Goal: Task Accomplishment & Management: Complete application form

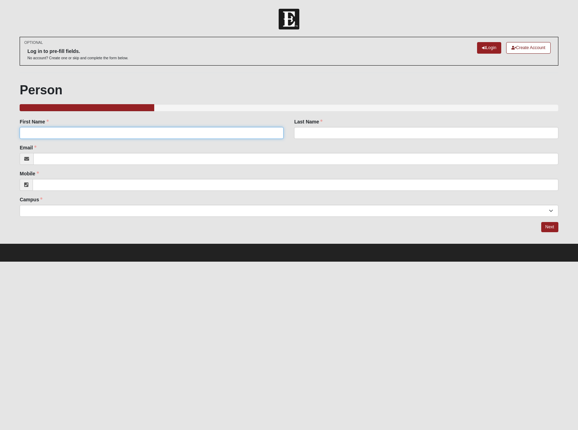
click at [198, 133] on input "First Name" at bounding box center [152, 133] width 264 height 12
type input "[PERSON_NAME]"
click at [384, 132] on input "Last Name" at bounding box center [426, 133] width 264 height 12
type input "Brown"
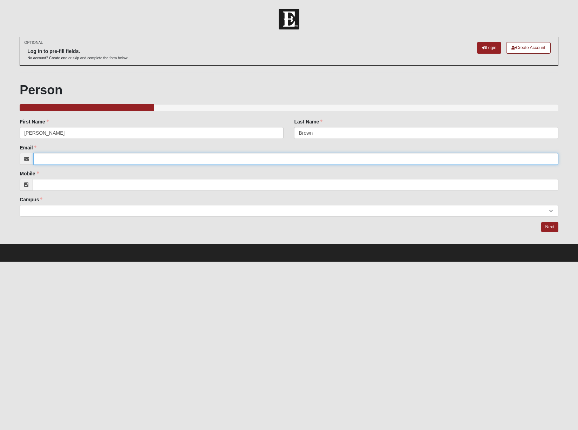
click at [217, 153] on input "Email" at bounding box center [295, 159] width 525 height 12
type input "[PERSON_NAME][EMAIL_ADDRESS][DOMAIN_NAME]"
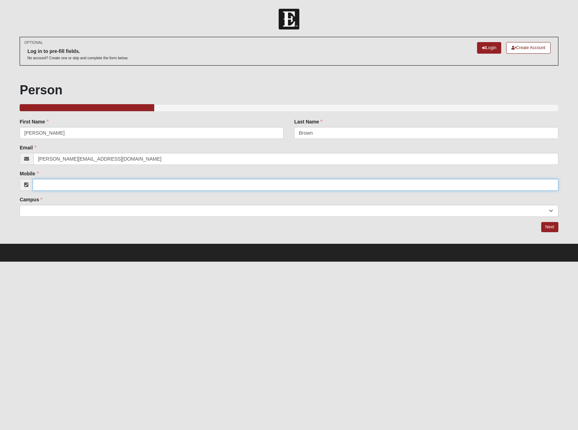
click at [79, 184] on input "Mobile" at bounding box center [296, 185] width 526 height 12
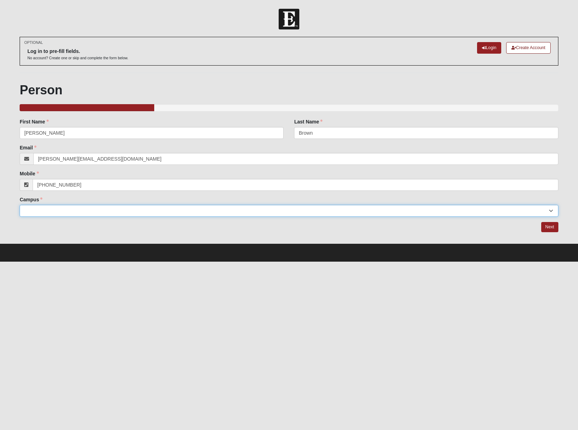
type input "[PHONE_NUMBER]"
click at [47, 209] on select "Arlington Baymeadows Eleven22 Online [PERSON_NAME][GEOGRAPHIC_DATA] Jesup [GEOG…" at bounding box center [289, 211] width 539 height 12
select select "3"
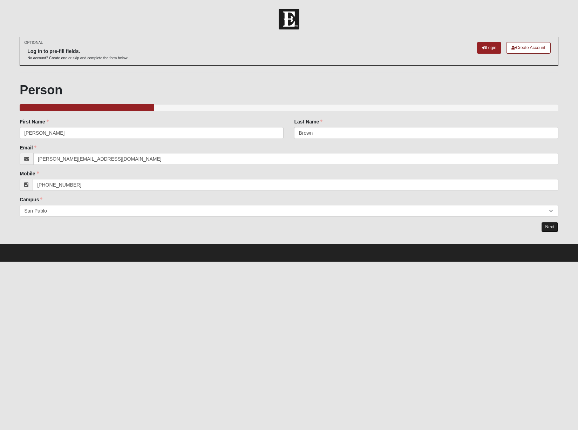
click at [550, 230] on link "Next" at bounding box center [549, 227] width 17 height 10
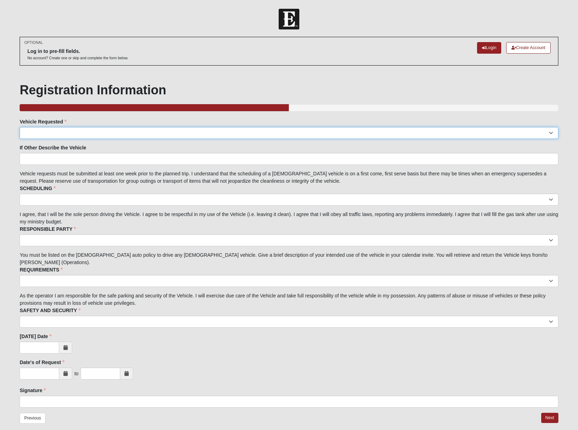
click at [61, 132] on select "Suburban Passenger Van Facility Van Red Van Other" at bounding box center [289, 133] width 539 height 12
select select "Other"
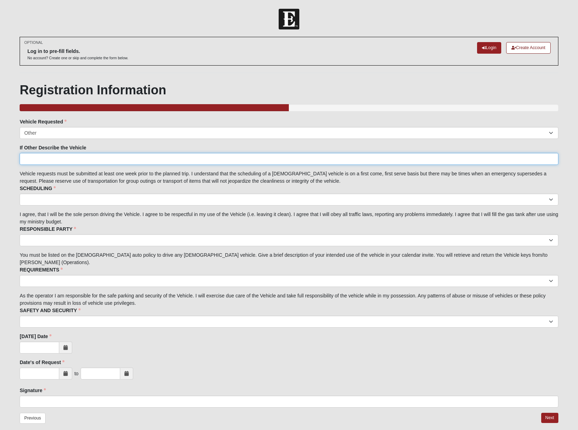
click at [44, 158] on input "If Other Describe the Vehicle" at bounding box center [289, 159] width 539 height 12
type input "Box truck"
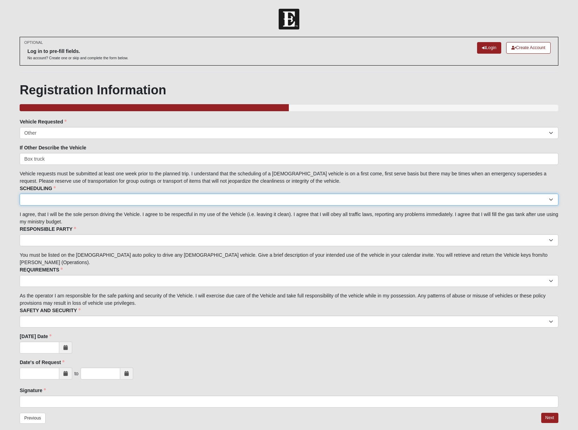
click at [55, 197] on select "I acknowledge the scheduling details" at bounding box center [289, 200] width 539 height 12
select select "I acknowledge the scheduling details"
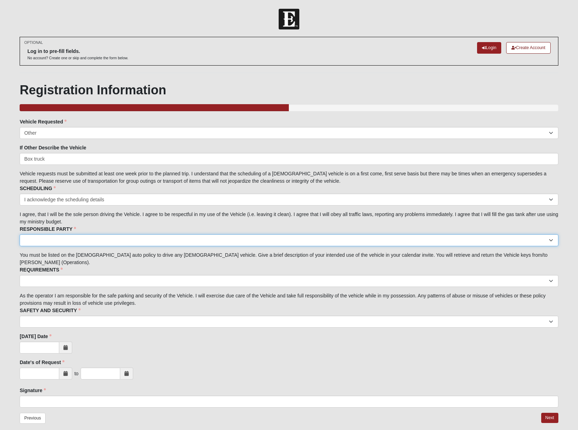
click at [79, 241] on select "I acknowledge I am the responsible party." at bounding box center [289, 240] width 539 height 12
select select "I acknowledge I am the responsible party."
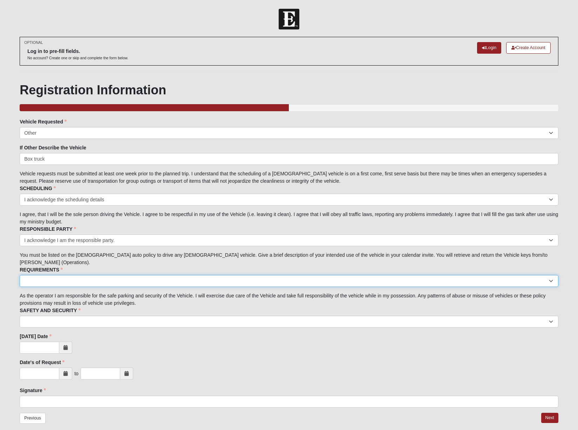
click at [83, 275] on select "I acknowledge the Requirements." at bounding box center [289, 281] width 539 height 12
select select "I acknowledge the Requirements."
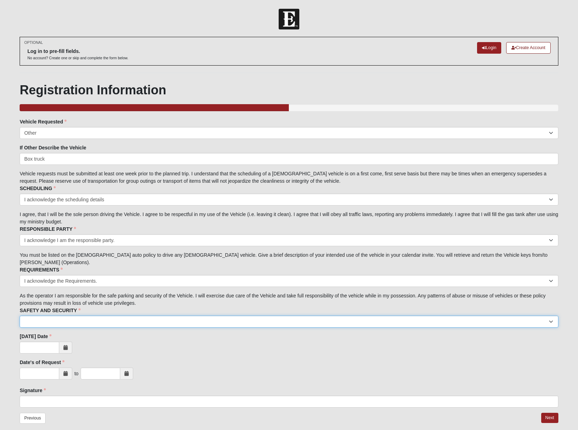
click at [81, 316] on select "I acknowledge the Safety and Security measures." at bounding box center [289, 322] width 539 height 12
select select "I acknowledge the Safety and Security measures."
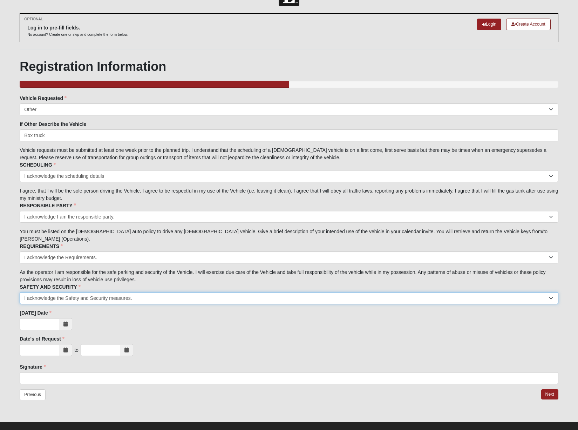
scroll to position [26, 0]
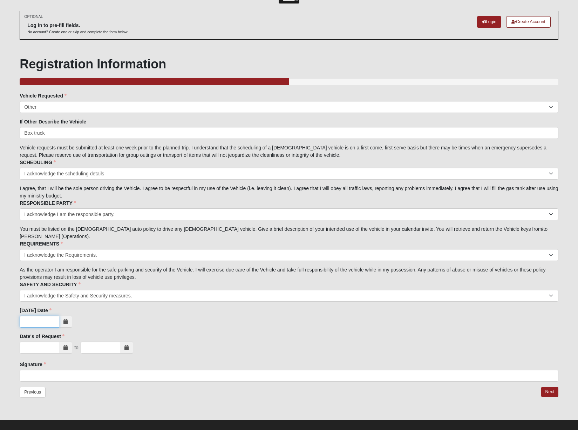
click at [42, 316] on input "[DATE] Date" at bounding box center [40, 322] width 40 height 12
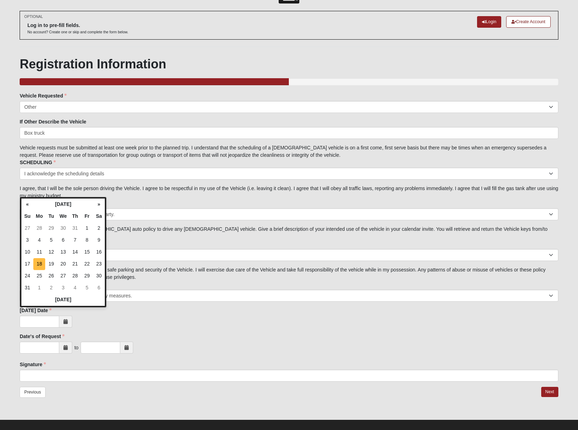
click at [36, 263] on td "18" at bounding box center [39, 264] width 12 height 12
type input "[DATE]"
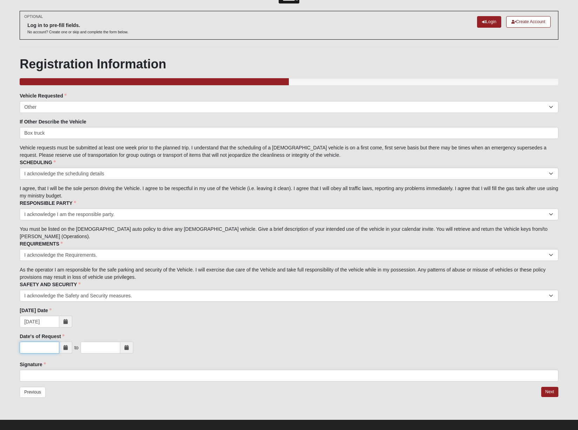
click at [42, 341] on input "text" at bounding box center [40, 347] width 40 height 12
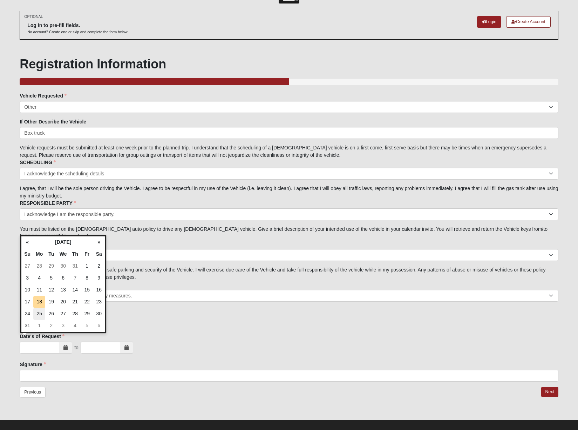
click at [41, 312] on td "25" at bounding box center [39, 314] width 12 height 12
type input "[DATE]"
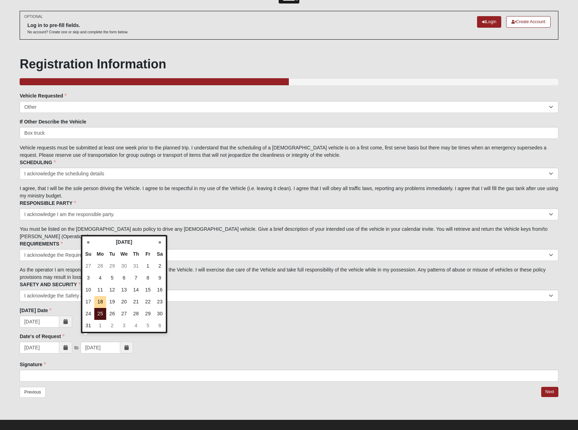
click at [101, 315] on td "25" at bounding box center [100, 314] width 12 height 12
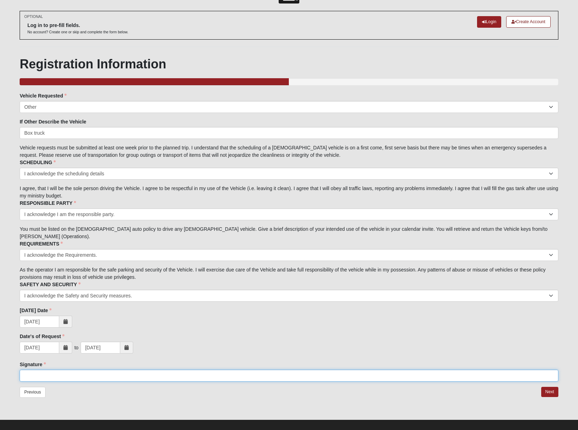
click at [42, 370] on input "Signature" at bounding box center [289, 376] width 539 height 12
type input "[PERSON_NAME]"
click at [550, 387] on link "Next" at bounding box center [549, 392] width 17 height 10
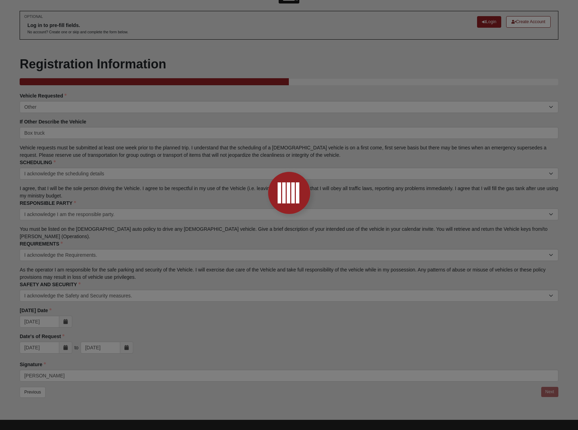
scroll to position [0, 0]
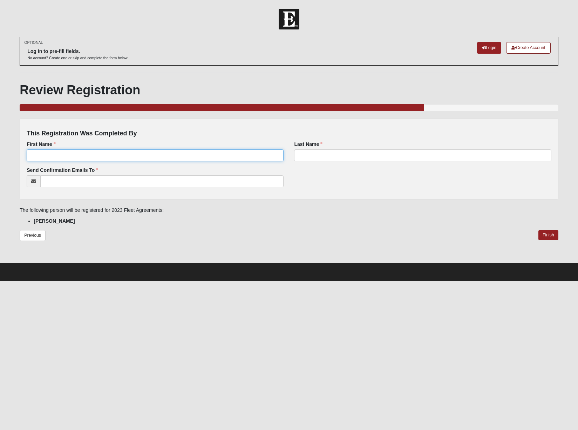
click at [122, 153] on input "First Name" at bounding box center [155, 155] width 257 height 12
type input "[PERSON_NAME]"
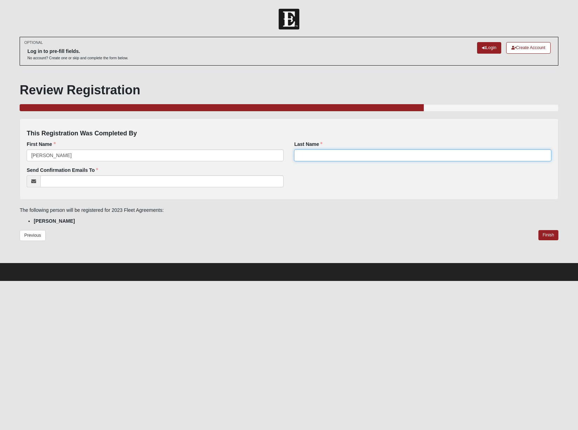
click at [320, 156] on input "Last Name" at bounding box center [422, 155] width 257 height 12
type input "Brown"
click at [96, 181] on input "Send Confirmation Emails To" at bounding box center [161, 181] width 243 height 12
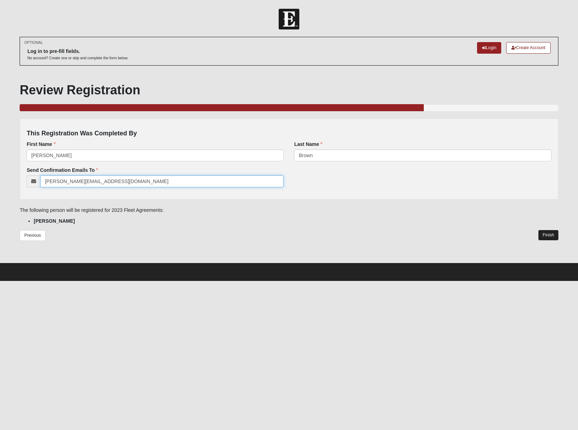
type input "[PERSON_NAME][EMAIL_ADDRESS][DOMAIN_NAME]"
click at [549, 235] on link "Finish" at bounding box center [549, 235] width 20 height 10
